Goal: Navigation & Orientation: Go to known website

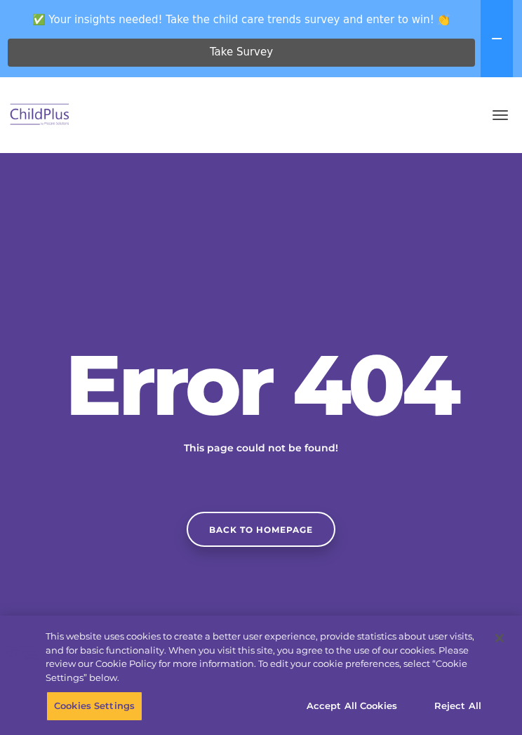
click at [511, 45] on button at bounding box center [497, 38] width 32 height 77
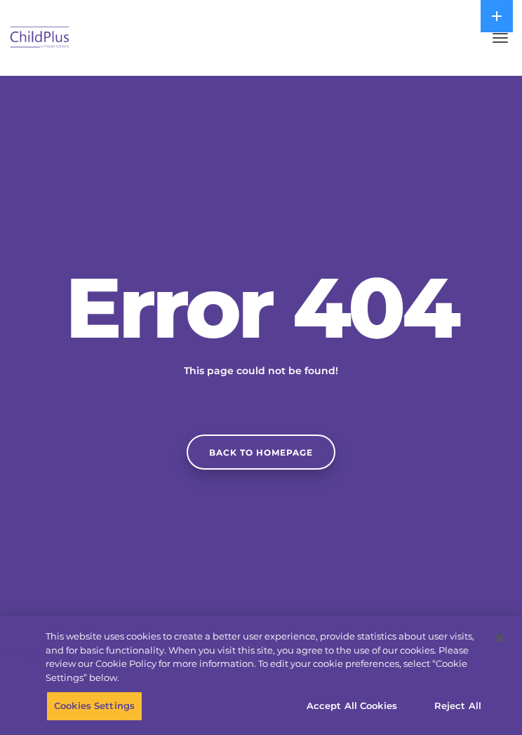
click at [503, 48] on button "button" at bounding box center [500, 38] width 29 height 22
click at [303, 459] on link "Back to homepage" at bounding box center [261, 452] width 149 height 35
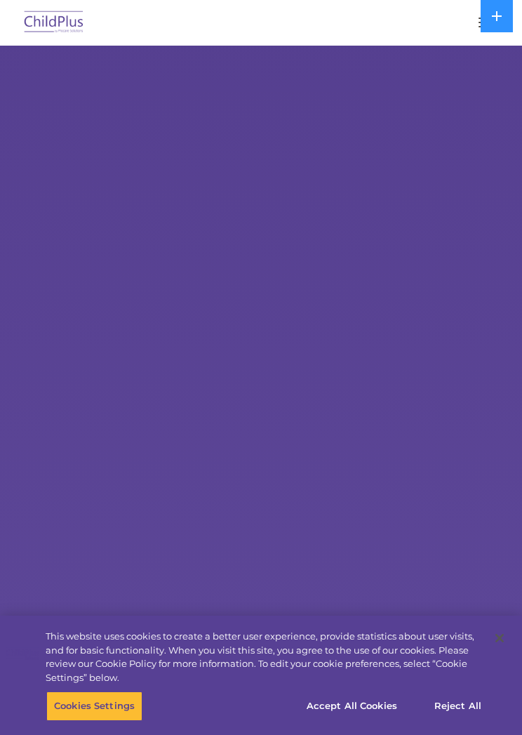
select select "MEDIUM"
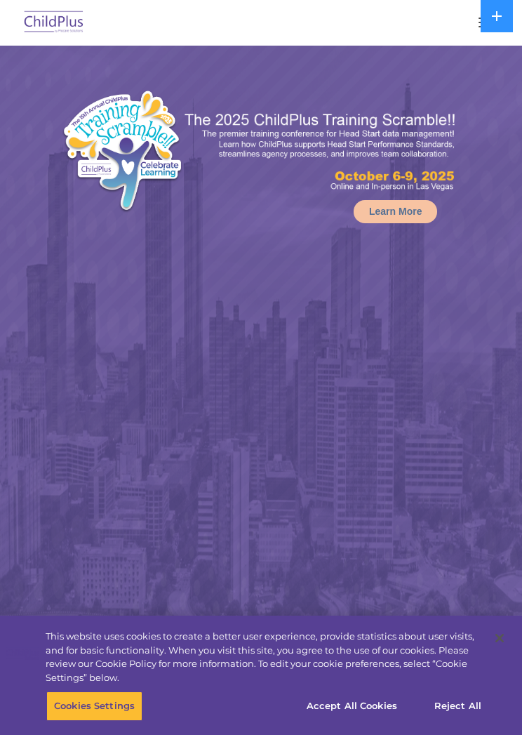
select select "MEDIUM"
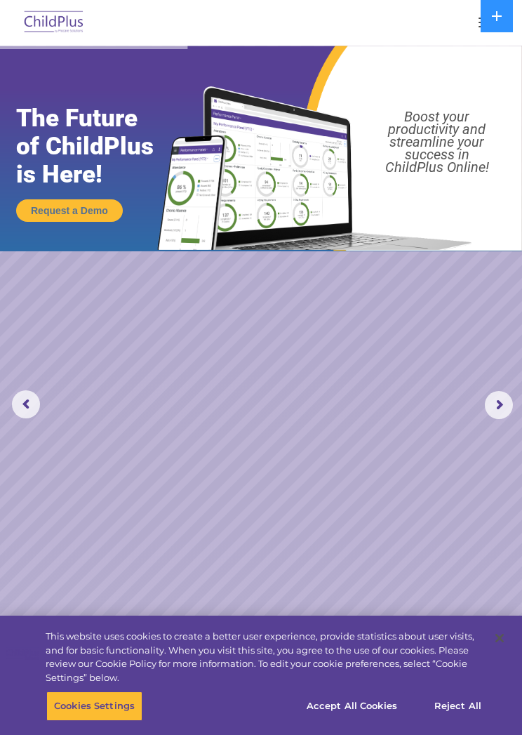
click at [60, 20] on img at bounding box center [54, 22] width 66 height 33
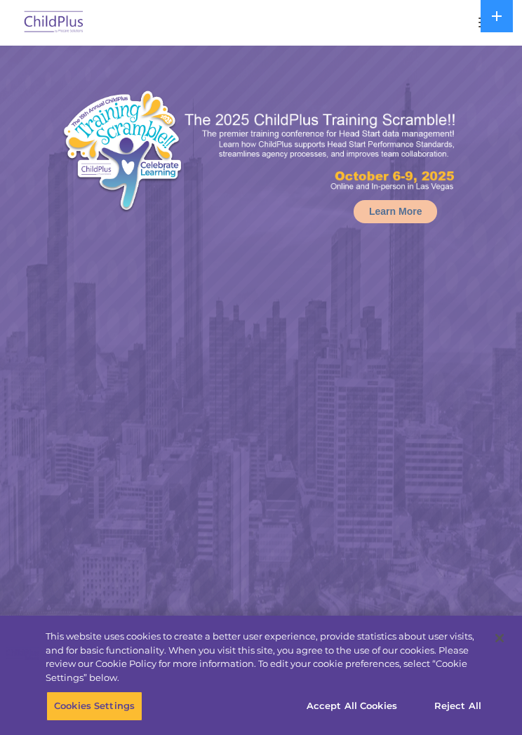
select select "MEDIUM"
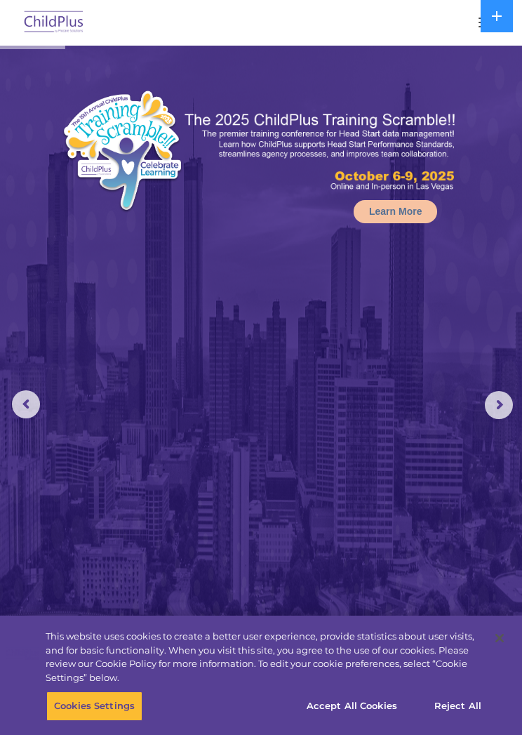
click at [489, 15] on button at bounding box center [497, 16] width 32 height 32
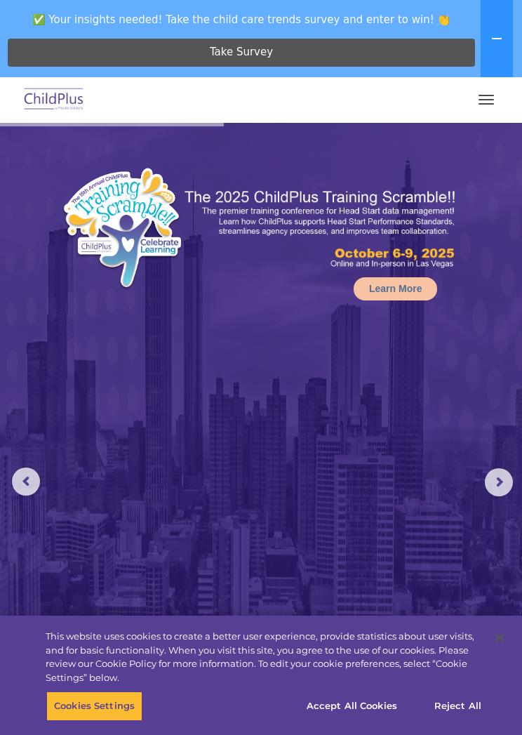
click at [499, 99] on button "button" at bounding box center [486, 99] width 29 height 22
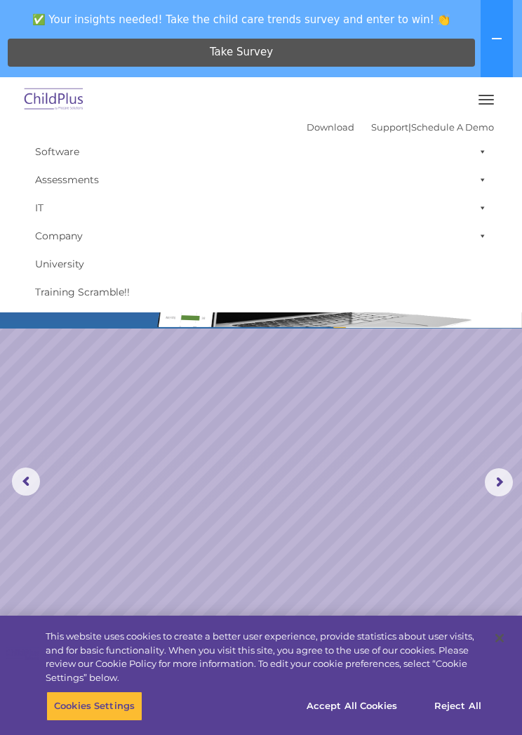
click at [309, 112] on div at bounding box center [261, 100] width 466 height 34
